Goal: Check status: Check status

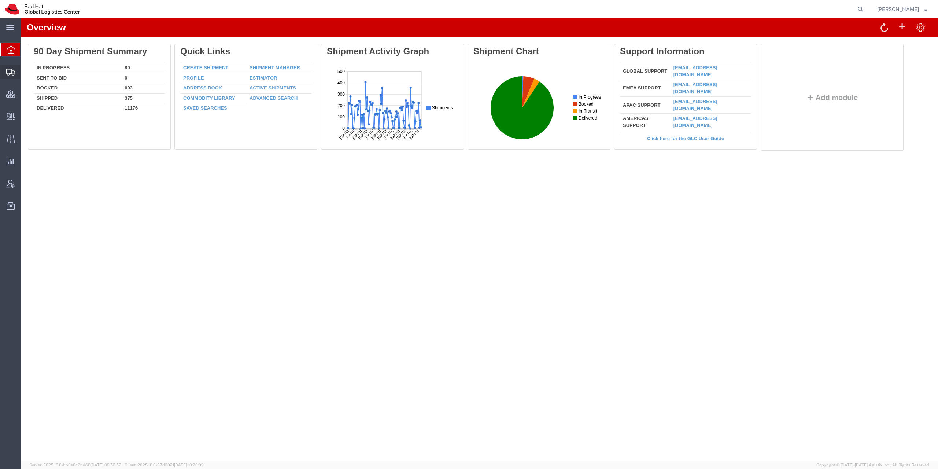
click at [11, 77] on div at bounding box center [10, 71] width 21 height 15
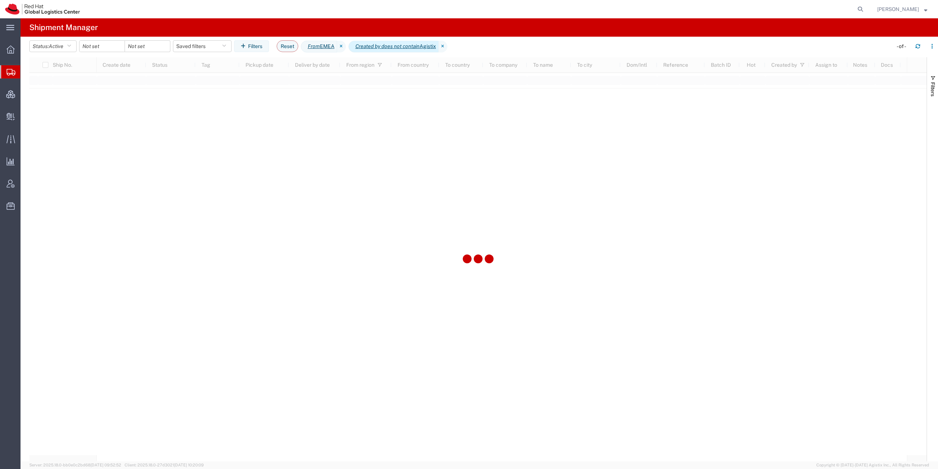
click at [418, 49] on icon "Created by does not contain" at bounding box center [387, 47] width 64 height 8
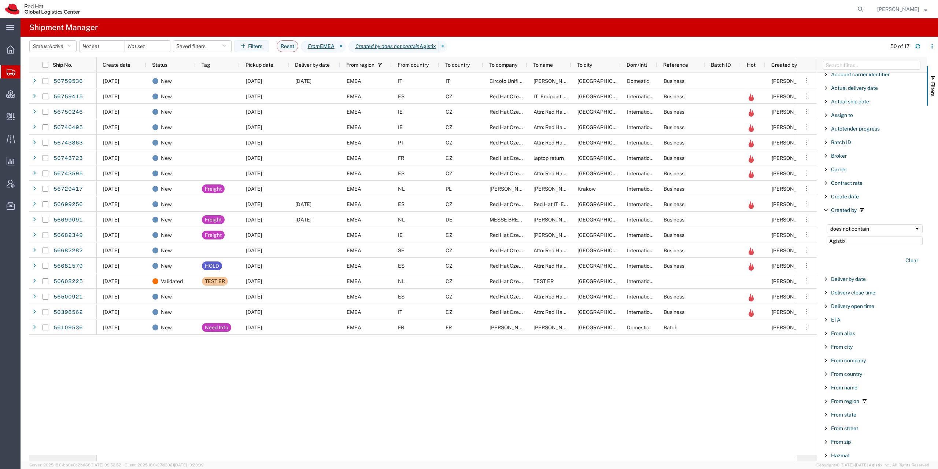
scroll to position [35, 0]
click at [843, 359] on span "From country" at bounding box center [846, 358] width 31 height 6
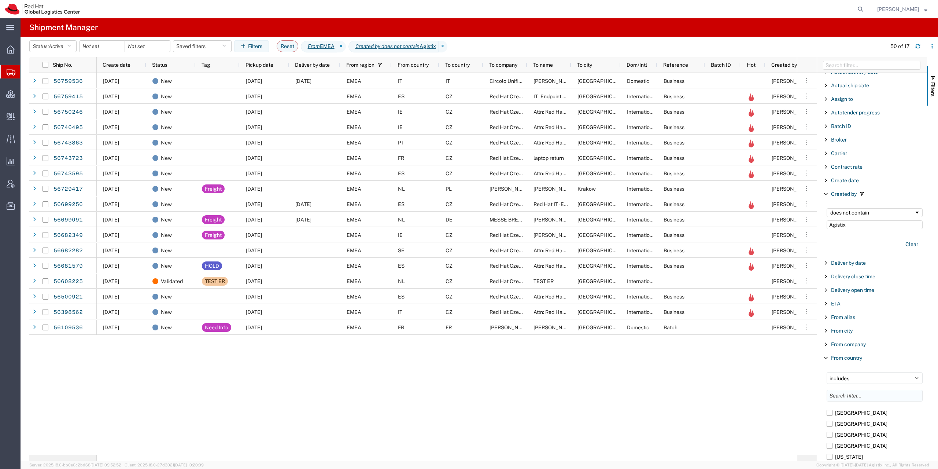
click at [848, 395] on input "Filter List 66 Filters" at bounding box center [875, 396] width 96 height 12
type input "uni"
click at [878, 436] on label "[GEOGRAPHIC_DATA]" at bounding box center [875, 434] width 96 height 11
click at [0, 0] on input "[GEOGRAPHIC_DATA]" at bounding box center [0, 0] width 0 height 0
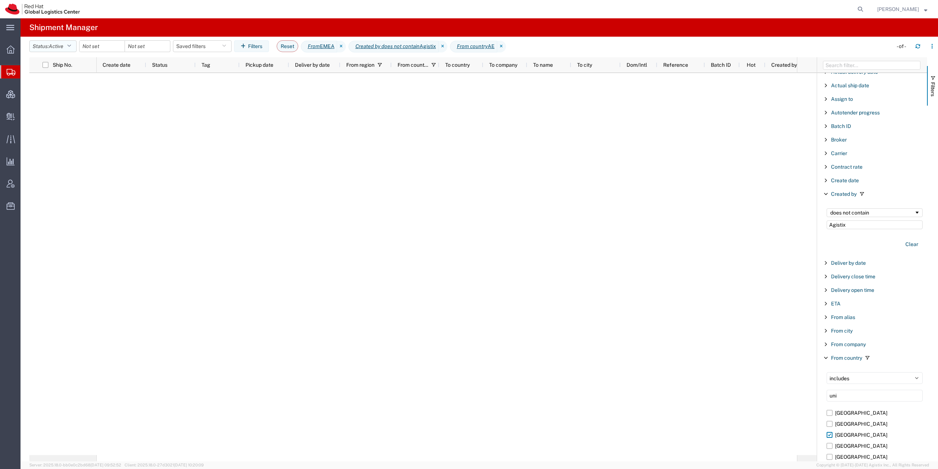
click at [63, 46] on span "Active" at bounding box center [56, 46] width 15 height 6
click at [59, 108] on span "Booked" at bounding box center [72, 106] width 85 height 11
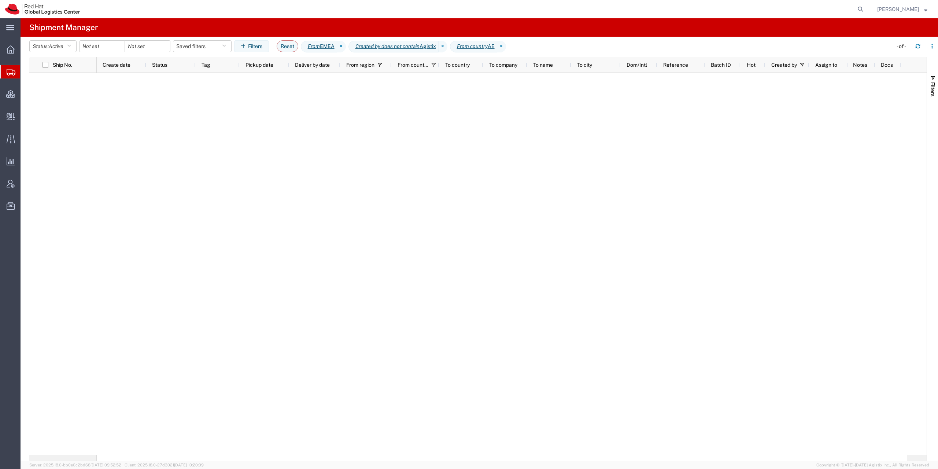
click at [938, 108] on div "Filters" at bounding box center [932, 259] width 11 height 404
click at [935, 96] on span "Filters" at bounding box center [933, 89] width 6 height 14
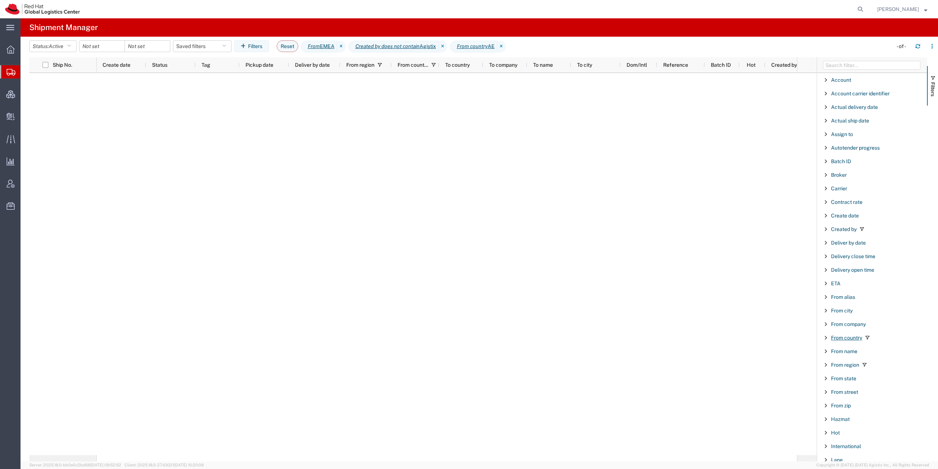
click at [848, 338] on span "From country" at bounding box center [846, 338] width 31 height 6
click at [48, 42] on button "Status: Active" at bounding box center [52, 46] width 47 height 12
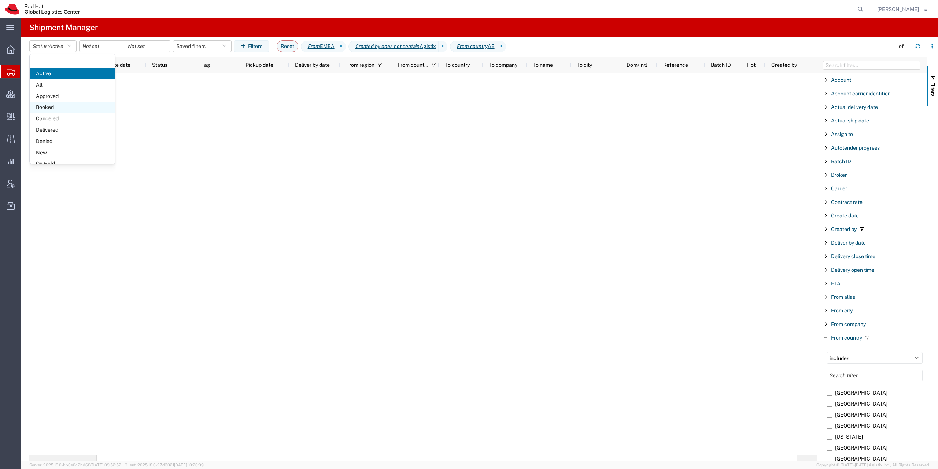
click at [54, 108] on span "Booked" at bounding box center [72, 106] width 85 height 11
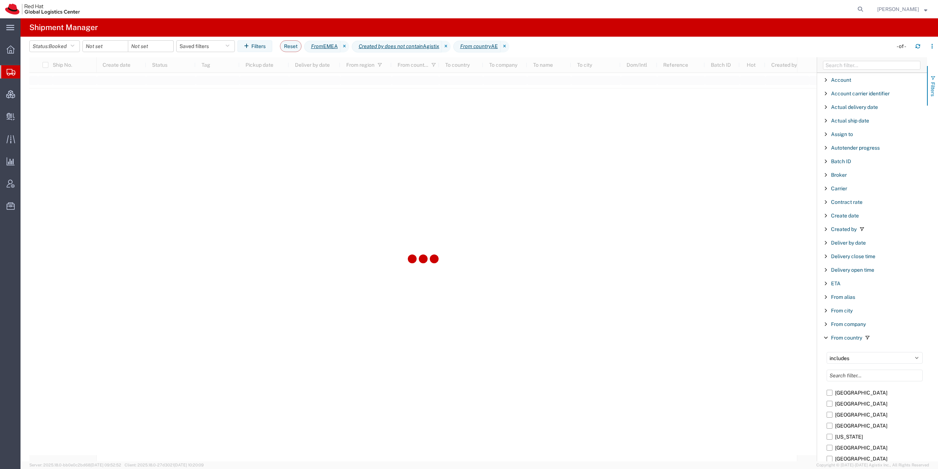
click at [938, 82] on button "Filters" at bounding box center [932, 86] width 11 height 40
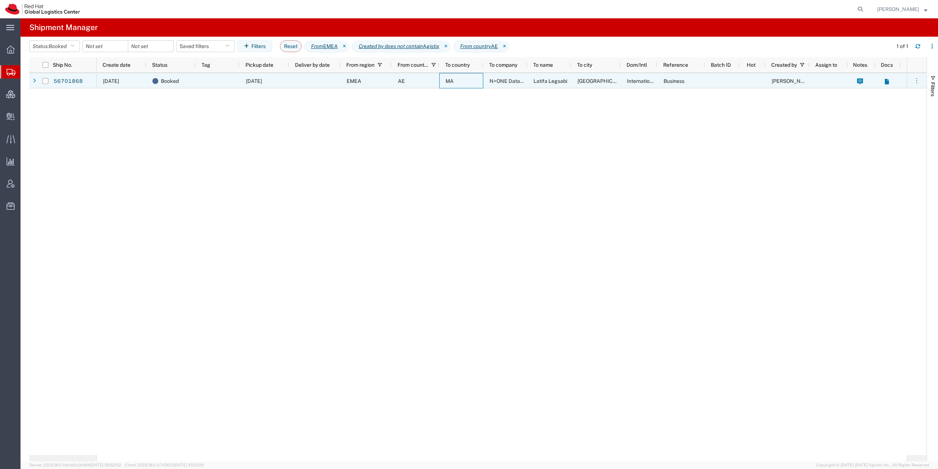
click at [440, 84] on div "MA" at bounding box center [461, 80] width 44 height 15
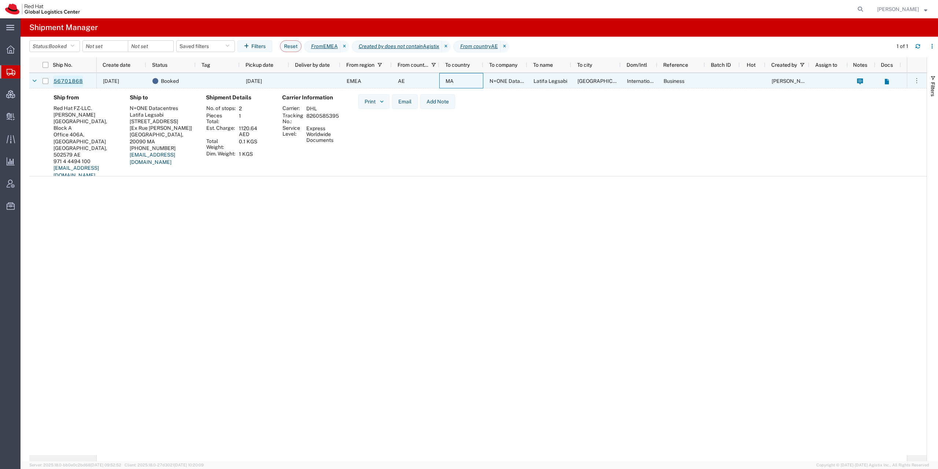
click at [70, 82] on link "56701868" at bounding box center [68, 81] width 30 height 12
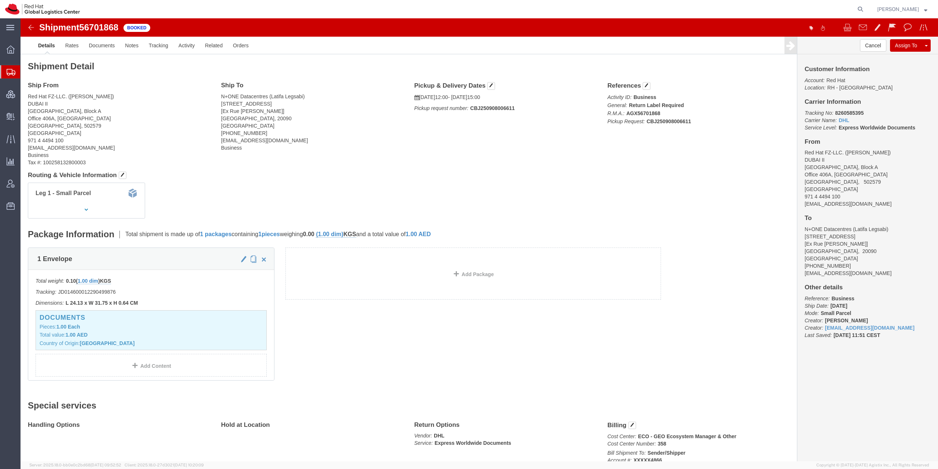
click span "56701868"
copy h1 "56701868"
click link "Activity"
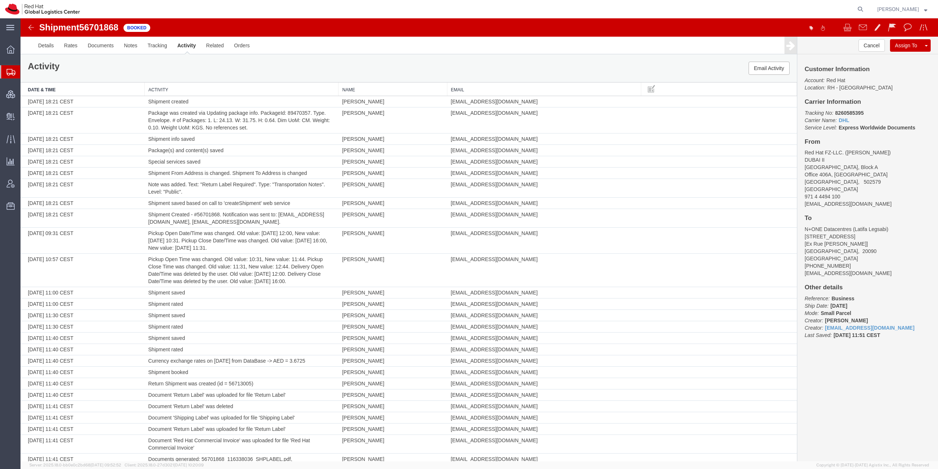
click at [325, 65] on div "Activity Email Activity" at bounding box center [409, 68] width 776 height 28
